Goal: Task Accomplishment & Management: Use online tool/utility

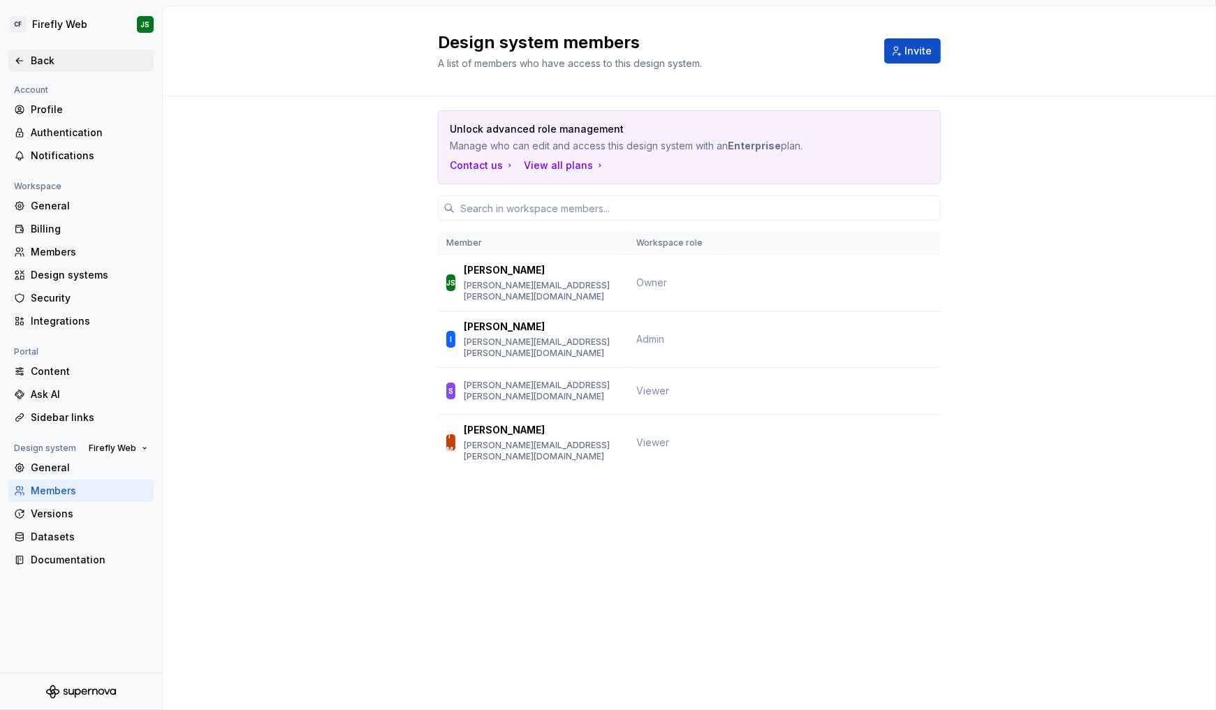
click at [22, 59] on icon at bounding box center [19, 60] width 11 height 11
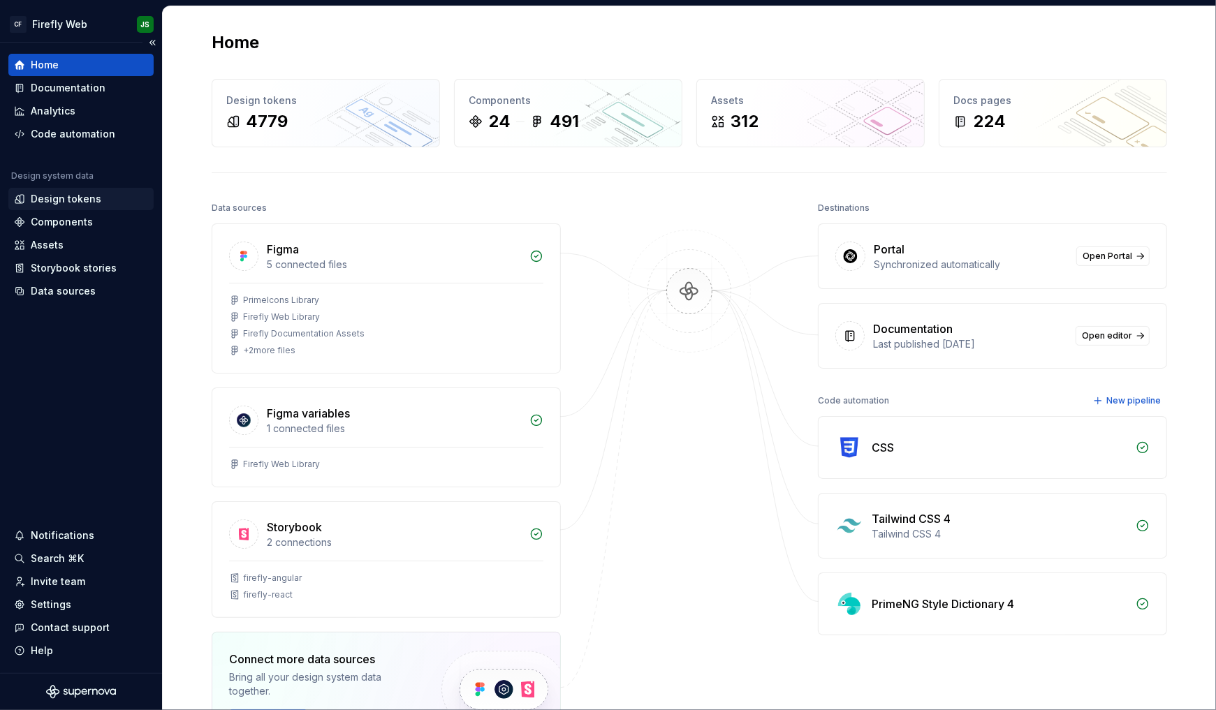
click at [75, 193] on div "Design tokens" at bounding box center [66, 199] width 71 height 14
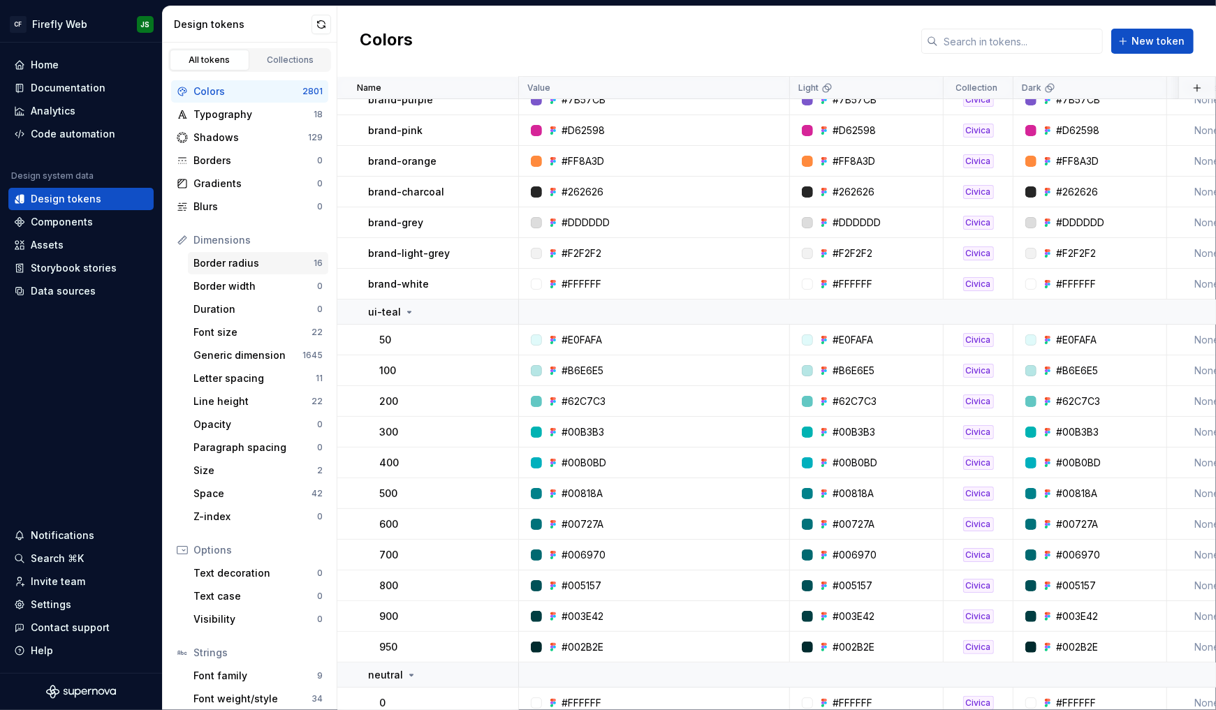
scroll to position [1, 0]
click at [80, 135] on div "Code automation" at bounding box center [73, 134] width 84 height 14
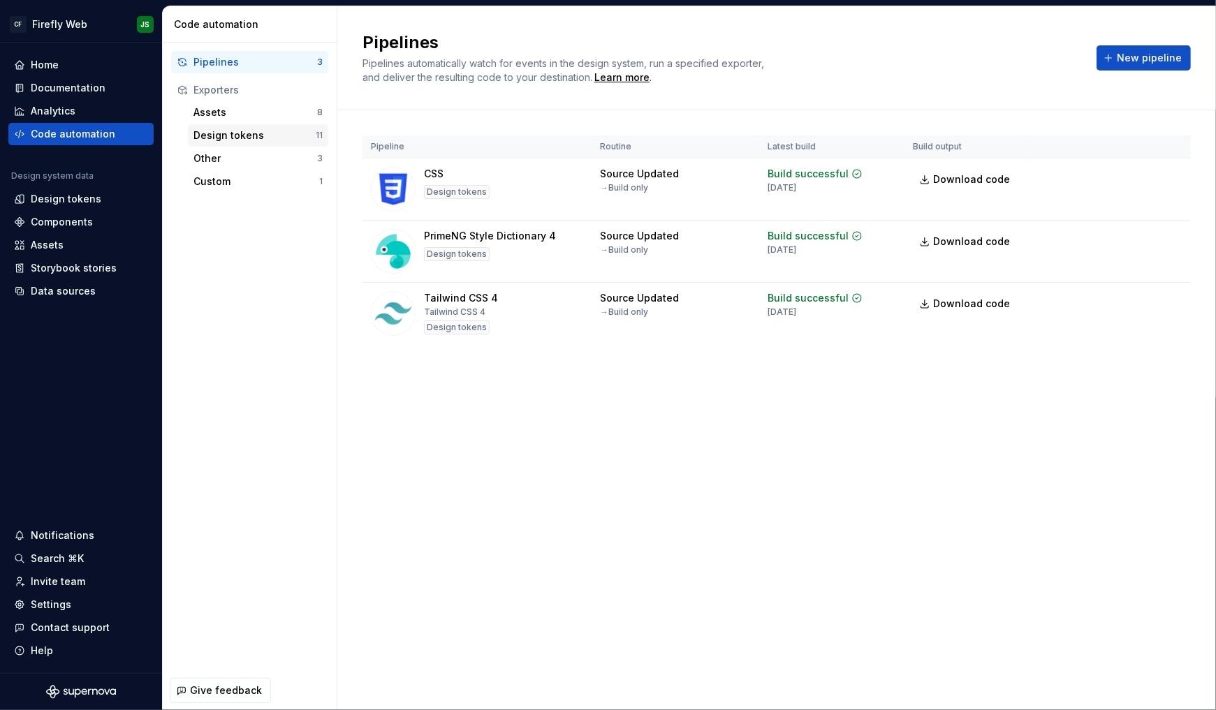
click at [256, 129] on div "Design tokens" at bounding box center [254, 135] width 122 height 14
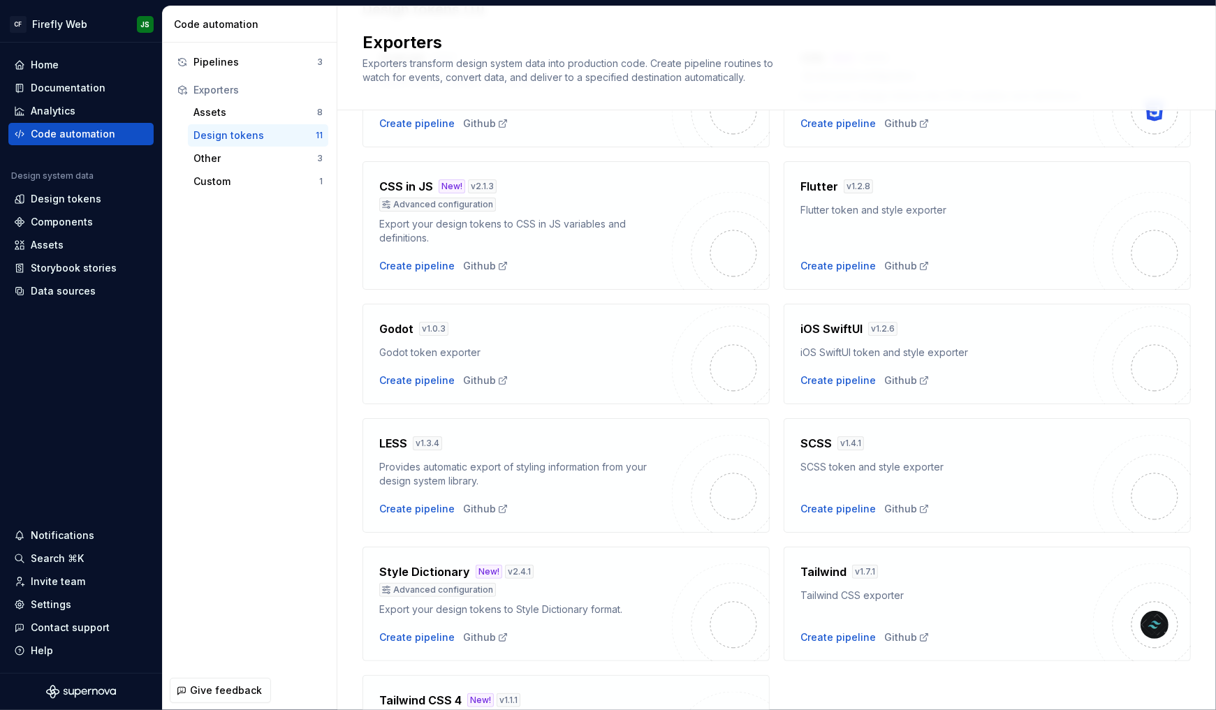
scroll to position [267, 0]
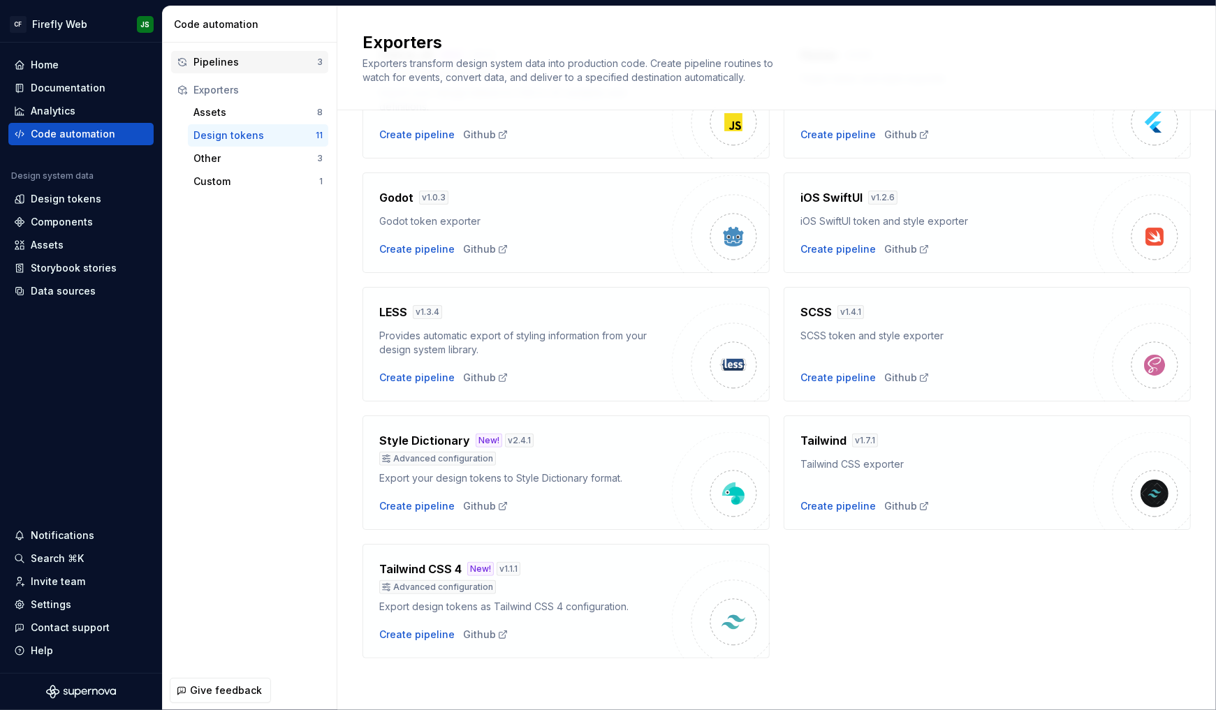
click at [223, 64] on div "Pipelines" at bounding box center [255, 62] width 124 height 14
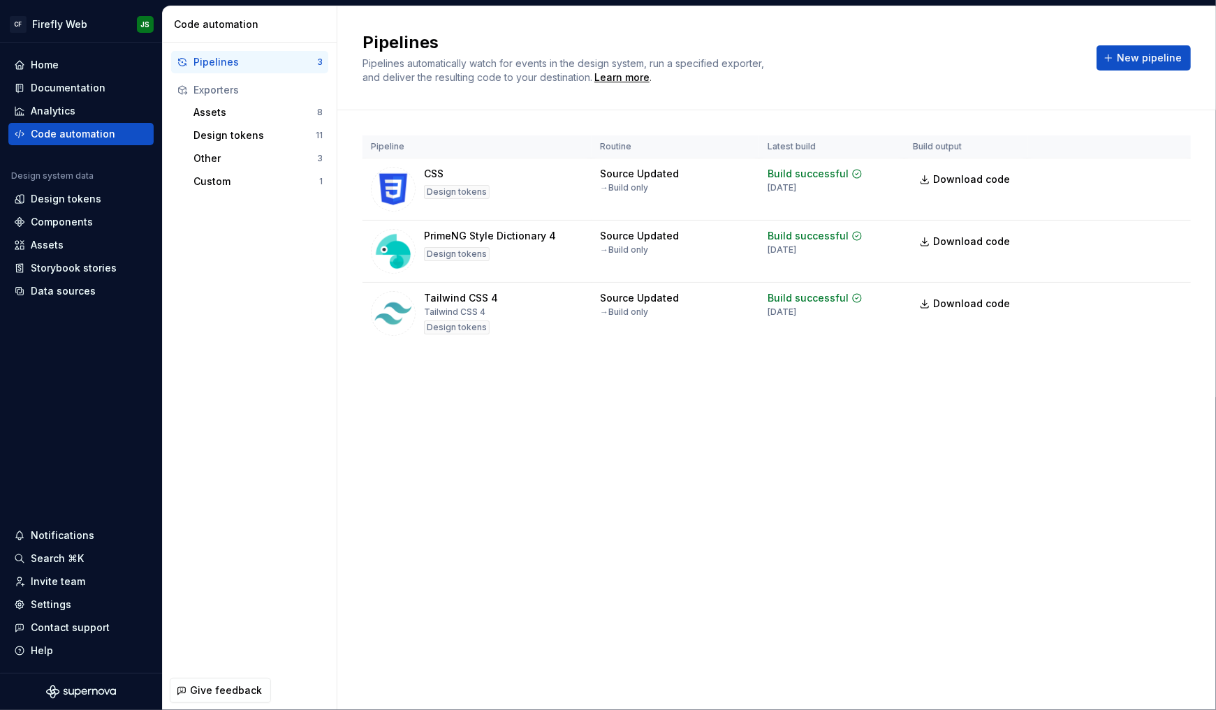
click at [195, 57] on div "Pipelines" at bounding box center [255, 62] width 124 height 14
drag, startPoint x: 220, startPoint y: 136, endPoint x: 213, endPoint y: 142, distance: 8.9
click at [221, 136] on div "Design tokens" at bounding box center [254, 135] width 122 height 14
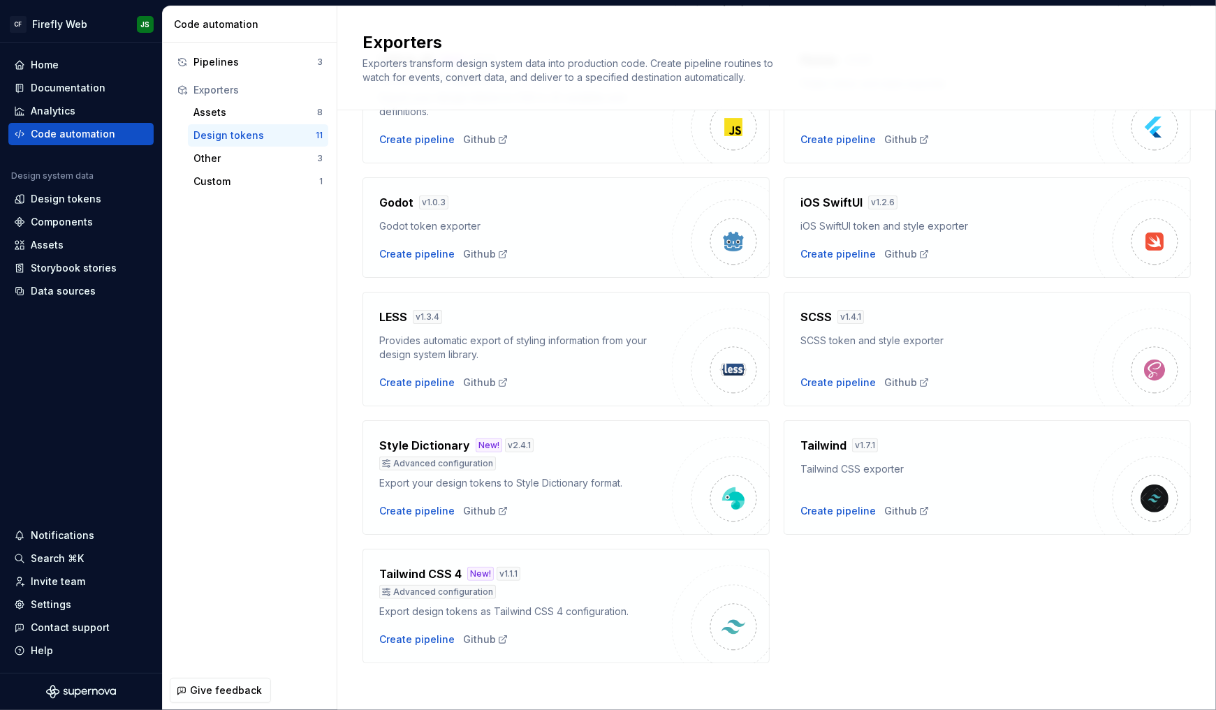
scroll to position [267, 0]
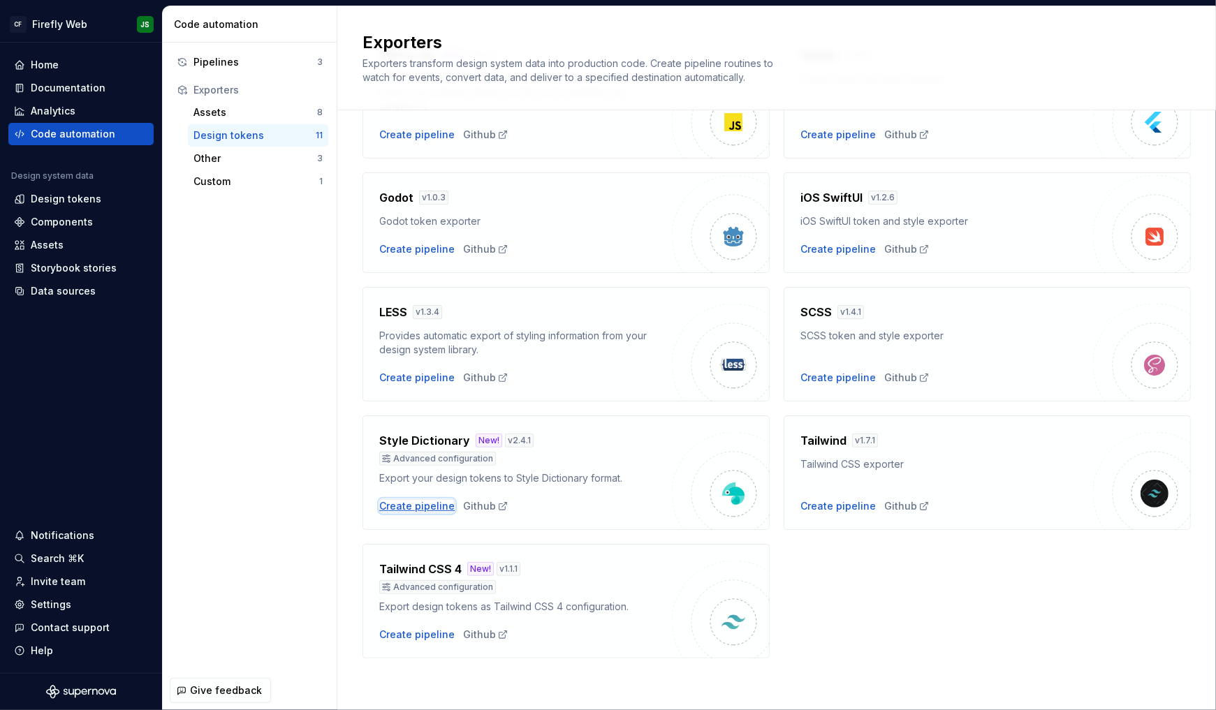
click at [419, 505] on div "Create pipeline" at bounding box center [416, 506] width 75 height 14
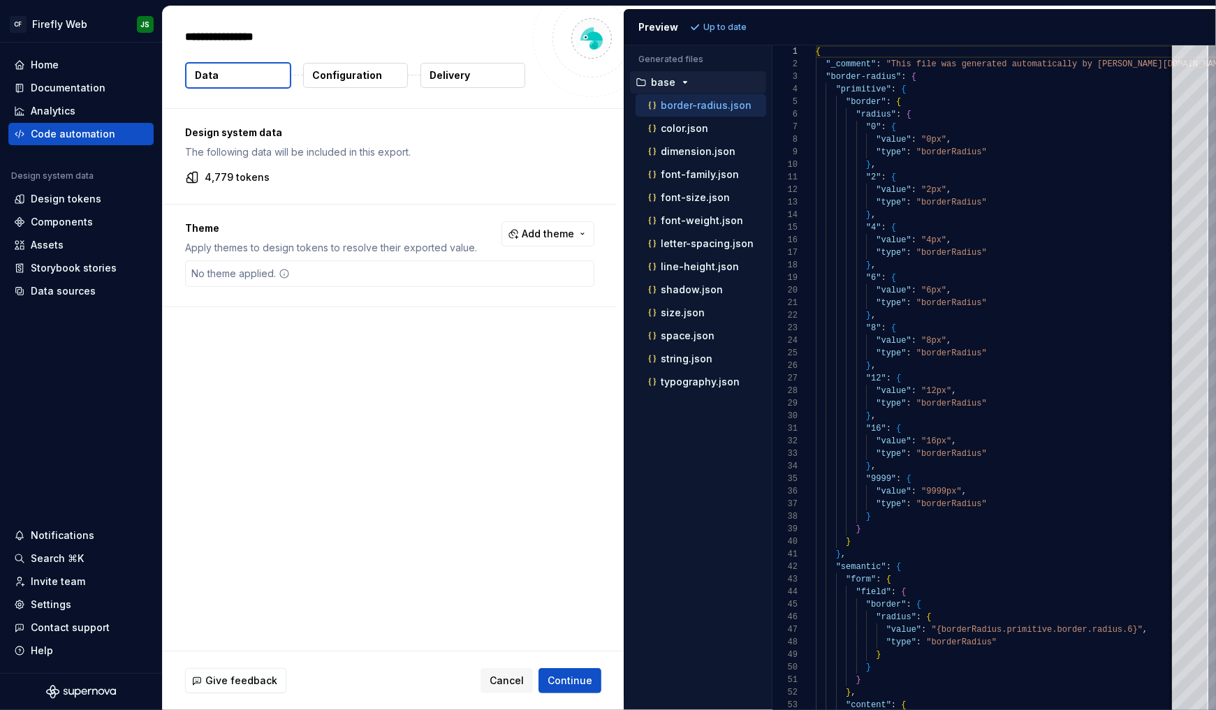
type textarea "*"
click at [156, 47] on button "Collapse sidebar" at bounding box center [152, 43] width 20 height 20
